Goal: Transaction & Acquisition: Purchase product/service

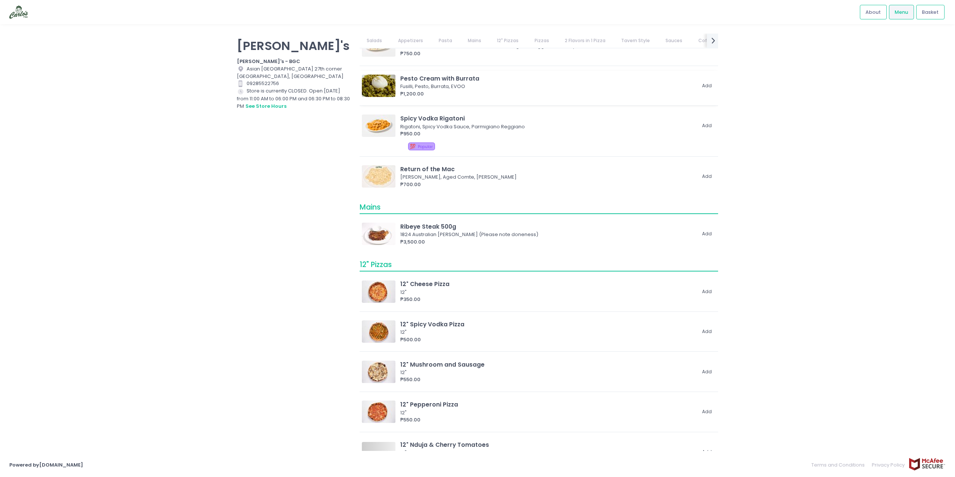
scroll to position [410, 0]
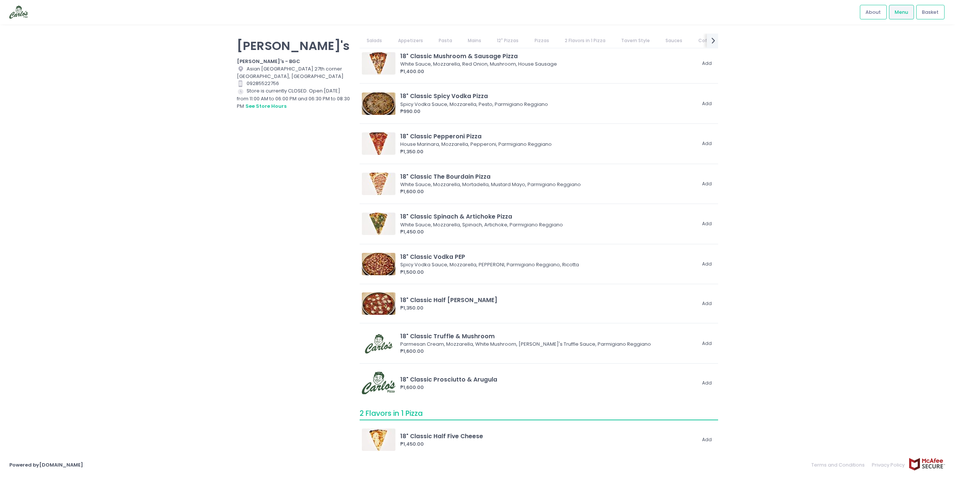
click at [443, 37] on link "Pasta" at bounding box center [445, 41] width 28 height 14
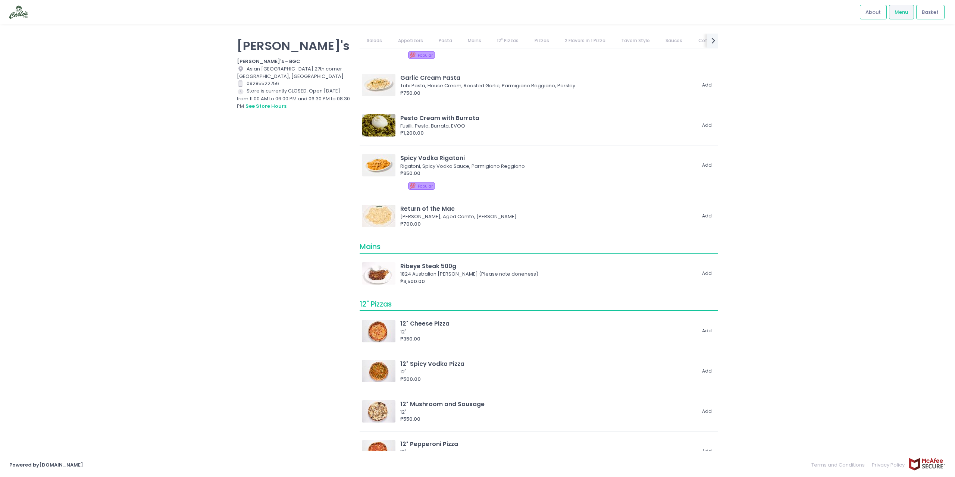
scroll to position [166, 0]
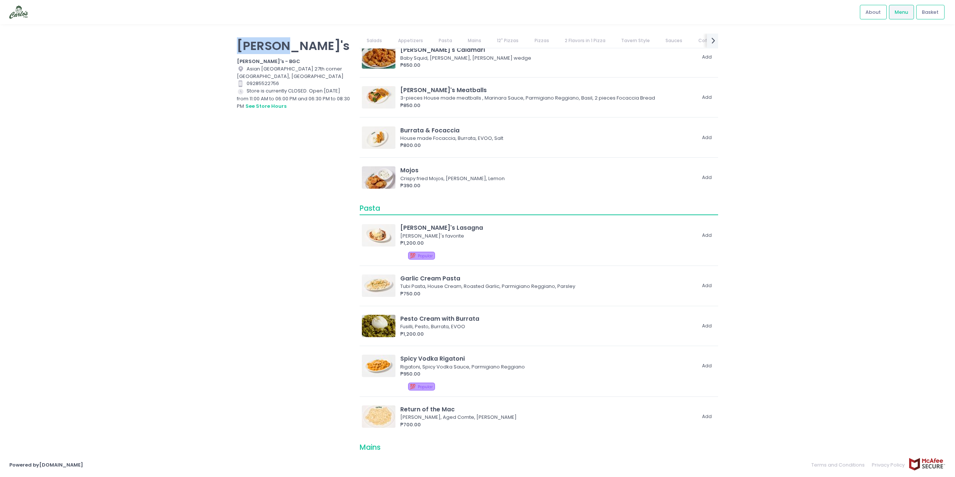
drag, startPoint x: 289, startPoint y: 47, endPoint x: 229, endPoint y: 44, distance: 59.7
click at [229, 44] on div "[PERSON_NAME]'s [PERSON_NAME]'s - BGC Location Created with Sketch. [GEOGRAPHIC…" at bounding box center [477, 239] width 500 height 410
copy p "[PERSON_NAME]'s"
